Goal: Information Seeking & Learning: Check status

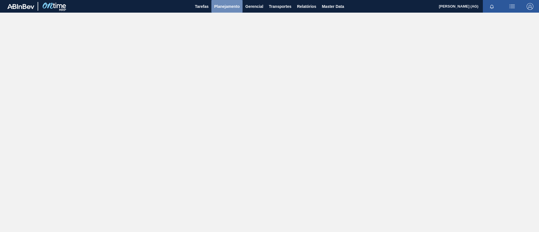
drag, startPoint x: 223, startPoint y: 1, endPoint x: 229, endPoint y: 22, distance: 21.9
click at [223, 1] on button "Planejamento" at bounding box center [226, 6] width 31 height 13
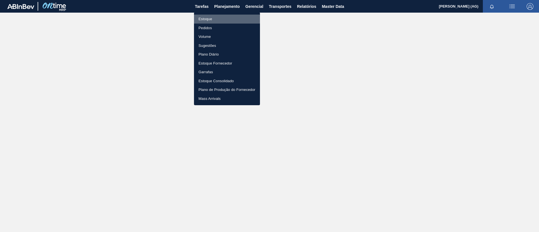
click at [214, 20] on li "Estoque" at bounding box center [227, 19] width 66 height 9
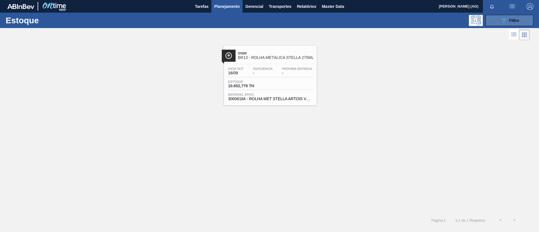
click at [520, 21] on button "089F7B8B-B2A5-4AFE-B5C0-19BA573D28AC Filtro" at bounding box center [510, 20] width 48 height 11
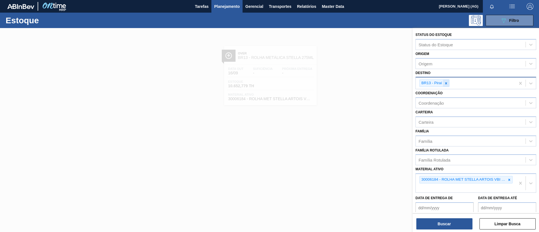
click at [446, 85] on icon at bounding box center [446, 83] width 4 height 4
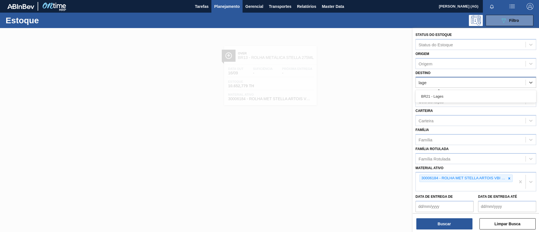
type input "lages"
click at [439, 98] on div "BR21 - Lages" at bounding box center [476, 96] width 121 height 10
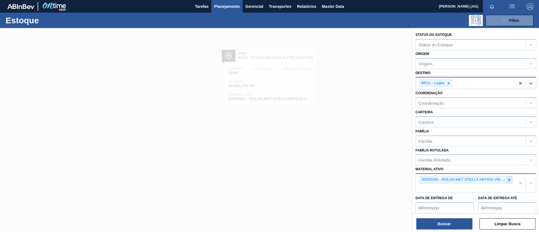
click at [508, 178] on icon at bounding box center [509, 180] width 4 height 4
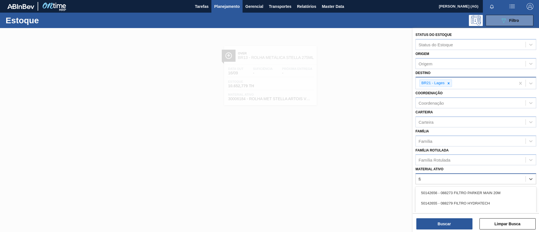
type ativo "f"
click at [419, 140] on div "Família" at bounding box center [426, 141] width 14 height 5
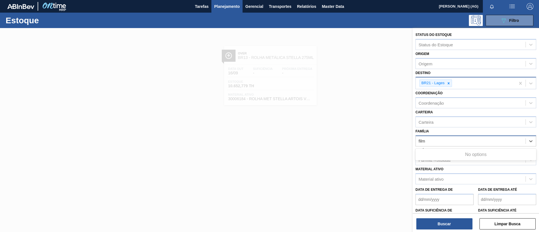
type input "filme"
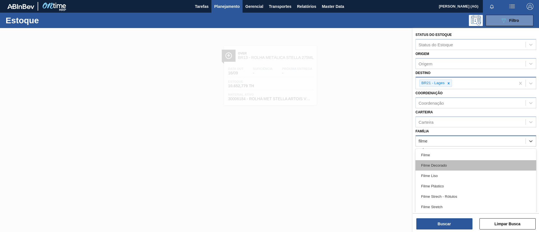
drag, startPoint x: 450, startPoint y: 170, endPoint x: 446, endPoint y: 165, distance: 6.9
click at [446, 165] on div "Filme Filme Decorado Filme Liso Filme Plástico Filme Strech - Rótulos Filme Str…" at bounding box center [476, 181] width 121 height 65
click at [446, 165] on div "Filme Decorado" at bounding box center [476, 165] width 121 height 10
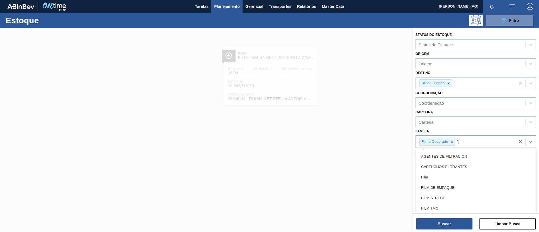
type input "filme"
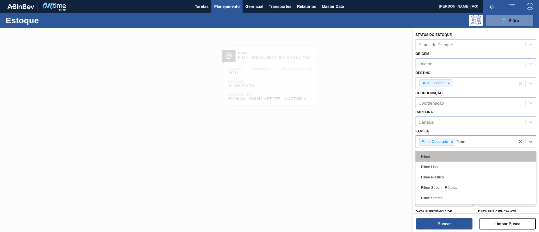
click at [428, 155] on div "Filme" at bounding box center [476, 156] width 121 height 10
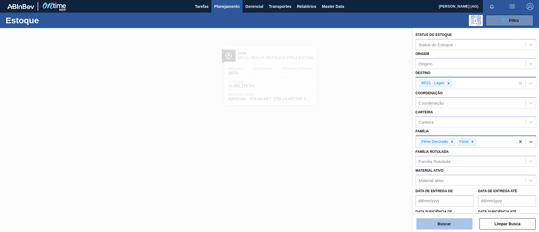
click at [456, 224] on button "Buscar" at bounding box center [444, 223] width 56 height 11
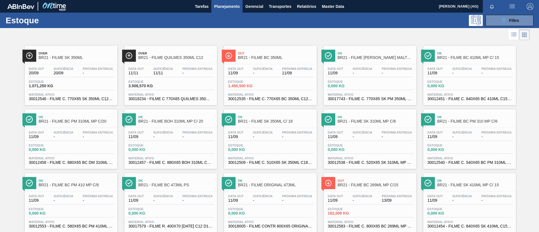
click at [32, 56] on img at bounding box center [29, 55] width 7 height 7
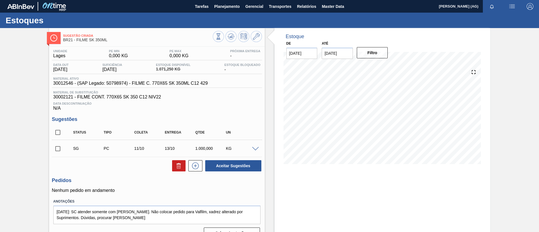
click at [360, 204] on div "Estoque De 11/09/2025 Até 25/09/2025 Filtro 23/09 Projeção de Estoque -530.654 …" at bounding box center [383, 136] width 216 height 216
drag, startPoint x: 225, startPoint y: 66, endPoint x: 241, endPoint y: 72, distance: 17.8
click at [240, 71] on div "Estoque Bloqueado -" at bounding box center [242, 67] width 39 height 9
click at [310, 176] on div "Estoque De 11/09/2025 Até 25/09/2025 Filtro 17/09 Projeção de Estoque 1,071.25 …" at bounding box center [383, 136] width 216 height 216
drag, startPoint x: 54, startPoint y: 84, endPoint x: 76, endPoint y: 86, distance: 22.6
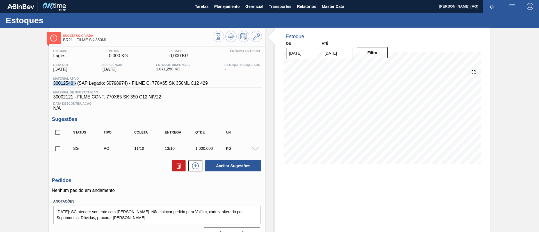
click at [76, 86] on div "Material ativo 30012546 - (SAP Legado: 50798974) - FILME C. 770X65 SK 350ML C12…" at bounding box center [157, 82] width 210 height 11
copy span "30012546"
drag, startPoint x: 53, startPoint y: 96, endPoint x: 73, endPoint y: 99, distance: 19.8
click at [73, 99] on span "30002121 - FILME CONT. 770X65 SK 350 C12 NIV22" at bounding box center [156, 97] width 207 height 5
copy span "30002121"
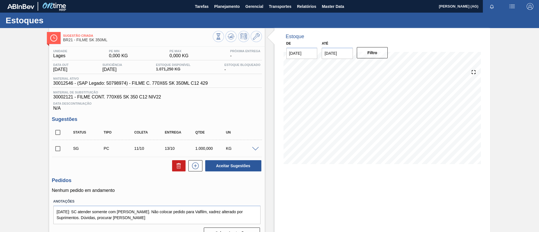
drag, startPoint x: 59, startPoint y: 103, endPoint x: 55, endPoint y: 99, distance: 6.2
click at [58, 103] on span "Data Descontinuação" at bounding box center [156, 103] width 207 height 3
drag, startPoint x: 52, startPoint y: 97, endPoint x: 62, endPoint y: 97, distance: 10.7
click at [62, 97] on div "Unidade Lages PE MIN 0,000 KG PE MAX 0,000 KG Próxima Entrega - Data out 20/09/…" at bounding box center [157, 144] width 216 height 194
drag, startPoint x: 53, startPoint y: 82, endPoint x: 72, endPoint y: 85, distance: 19.3
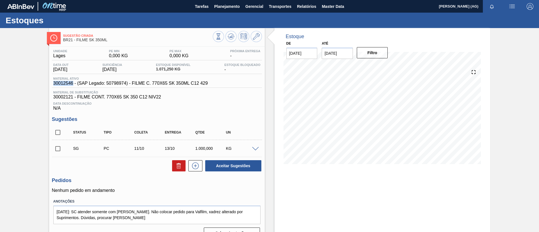
click at [72, 85] on span "30012546 - (SAP Legado: 50798974) - FILME C. 770X65 SK 350ML C12 429" at bounding box center [130, 83] width 155 height 5
copy span "30012546"
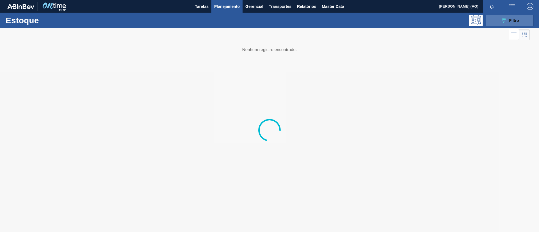
click at [493, 20] on button "089F7B8B-B2A5-4AFE-B5C0-19BA573D28AC Filtro" at bounding box center [510, 20] width 48 height 11
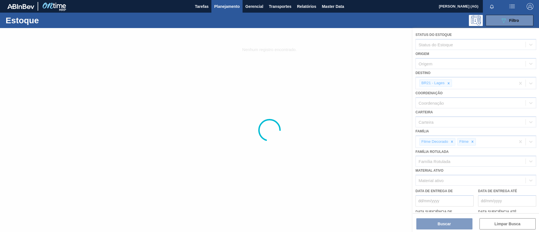
click at [444, 84] on div at bounding box center [269, 130] width 539 height 204
